Goal: Information Seeking & Learning: Learn about a topic

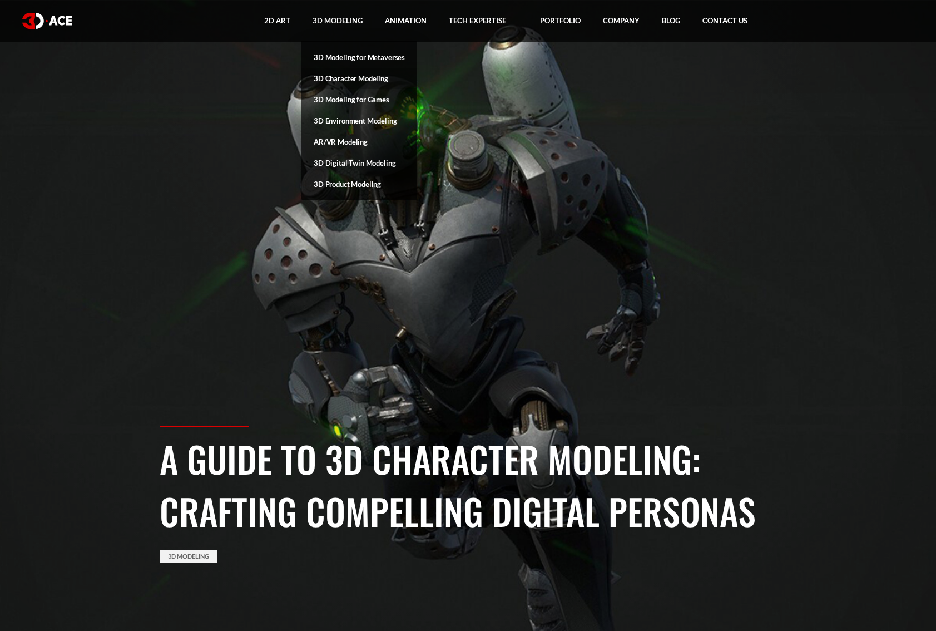
click at [339, 78] on link "3D Character Modeling" at bounding box center [359, 78] width 116 height 21
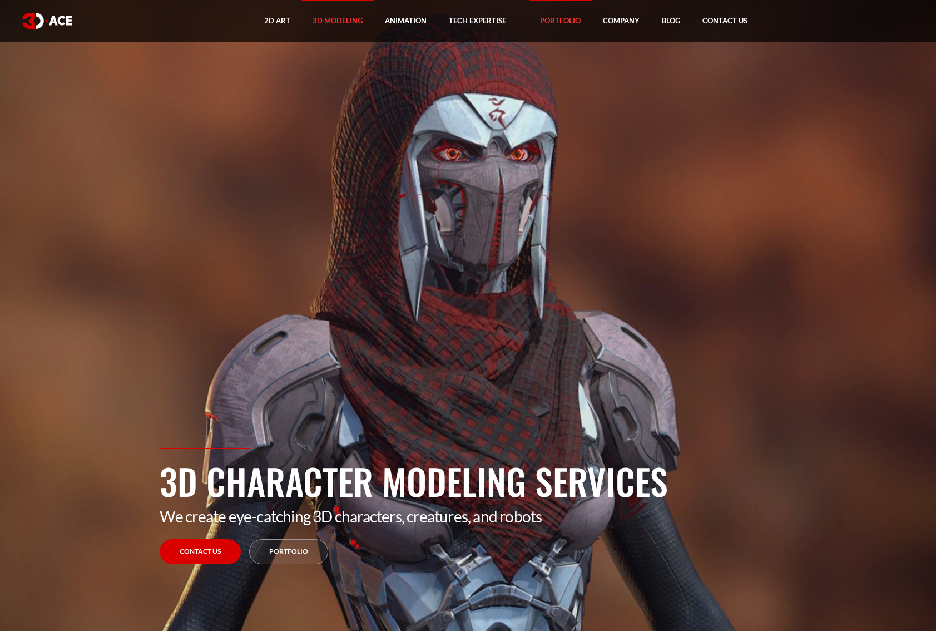
click at [553, 22] on link "Portfolio" at bounding box center [560, 21] width 63 height 42
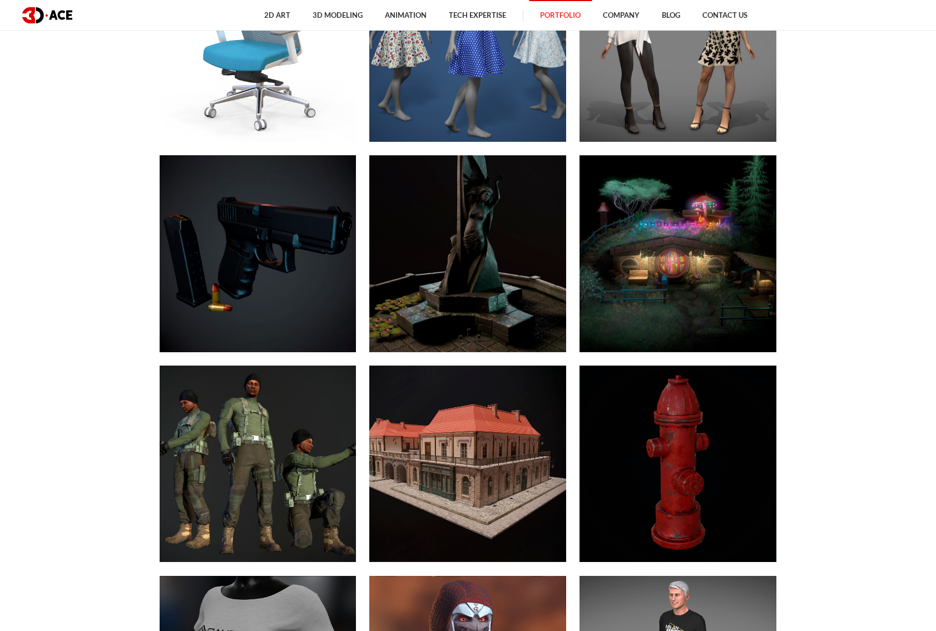
scroll to position [6191, 0]
